Goal: Share content

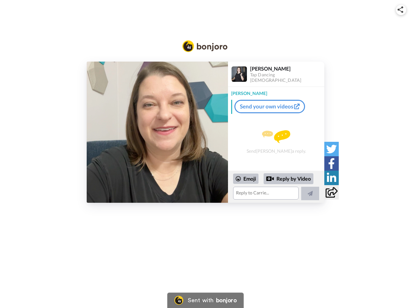
click at [401, 10] on img at bounding box center [401, 9] width 6 height 6
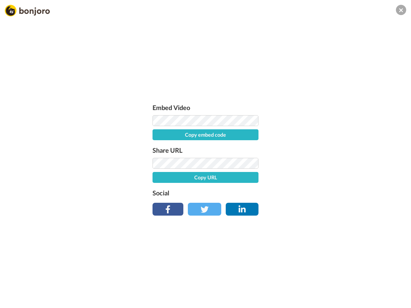
click at [157, 132] on button "Copy embed code" at bounding box center [206, 134] width 106 height 11
click at [276, 187] on div "Embed Video Embed code copied! Share URL Copy URL Social" at bounding box center [205, 189] width 411 height 308
click at [246, 179] on button "Copy URL" at bounding box center [206, 177] width 106 height 11
click at [289, 179] on div "Embed Video Embed code copied! Share URL URL copied! Social" at bounding box center [205, 189] width 411 height 308
click at [310, 194] on div "Embed Video Embed code copied! Share URL URL copied! Social" at bounding box center [205, 189] width 411 height 308
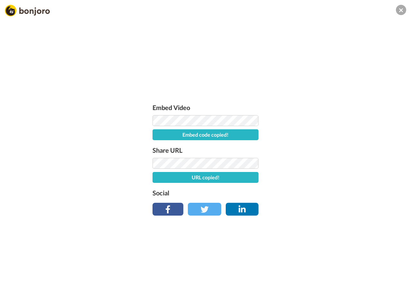
click at [332, 149] on div "Embed Video Embed code copied! Share URL URL copied! Social" at bounding box center [205, 189] width 411 height 308
click at [332, 164] on div "Embed Video Embed code copied! Share URL URL copied! Social" at bounding box center [205, 189] width 411 height 308
click at [332, 178] on div "Embed Video Embed code copied! Share URL URL copied! Social" at bounding box center [205, 189] width 411 height 308
click at [332, 192] on div "Embed Video Embed code copied! Share URL URL copied! Social" at bounding box center [205, 189] width 411 height 308
